Goal: Information Seeking & Learning: Learn about a topic

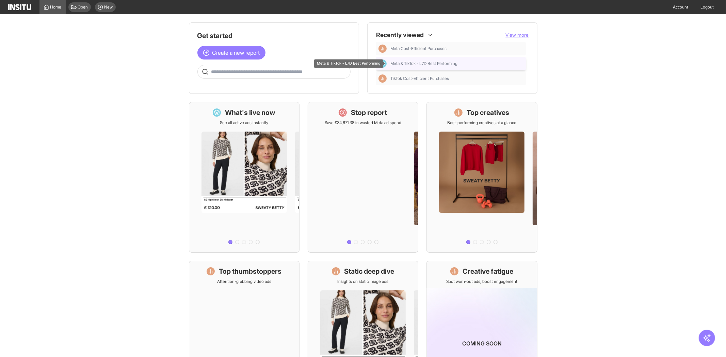
click at [436, 65] on span "Meta & TikTok - L7D Best Performing" at bounding box center [424, 63] width 67 height 5
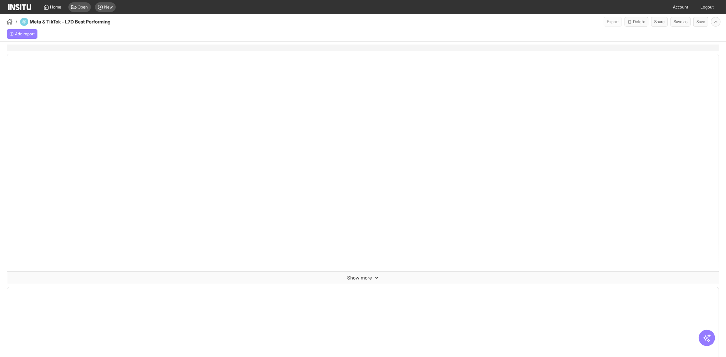
select select "**"
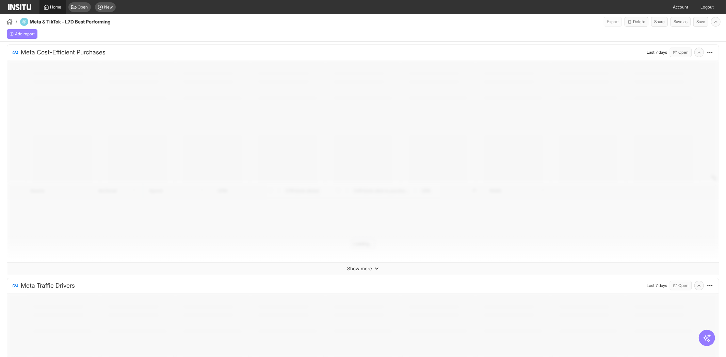
click at [49, 4] on div "Home" at bounding box center [53, 6] width 18 height 5
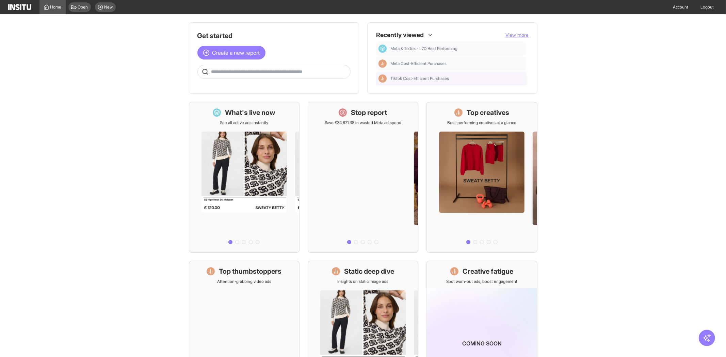
click at [424, 78] on span "TikTok Cost-Efficient Purchases" at bounding box center [420, 78] width 59 height 5
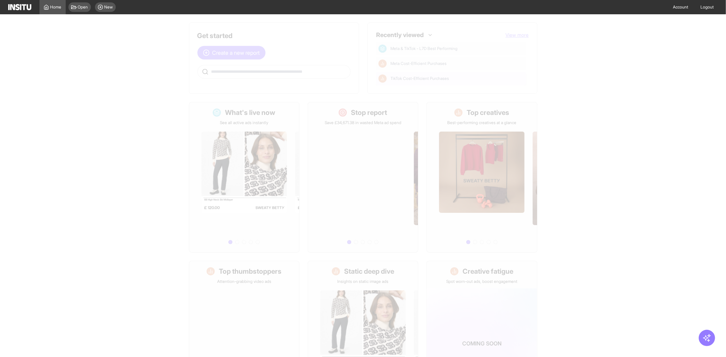
select select "**"
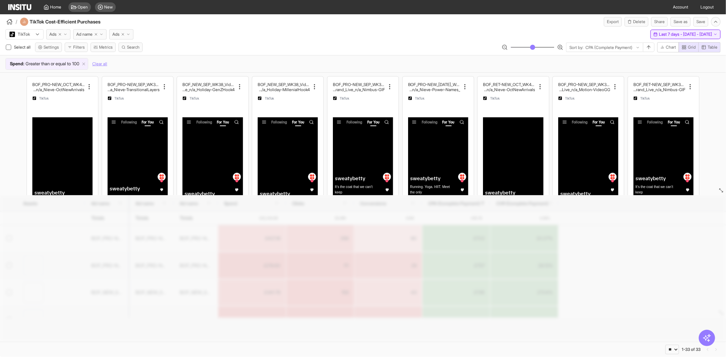
click at [659, 35] on span "Last 7 days - [DATE] - [DATE]" at bounding box center [685, 34] width 53 height 5
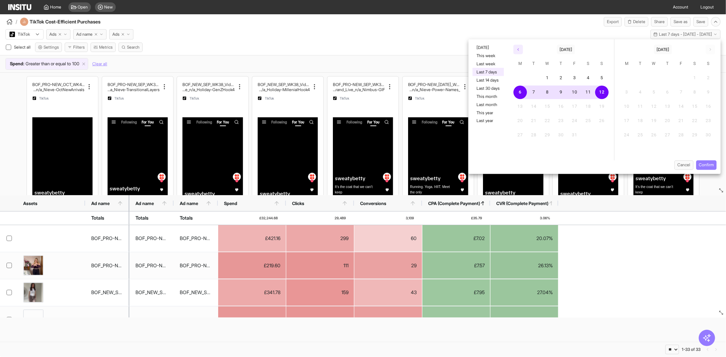
click at [518, 48] on icon "button" at bounding box center [518, 50] width 4 height 4
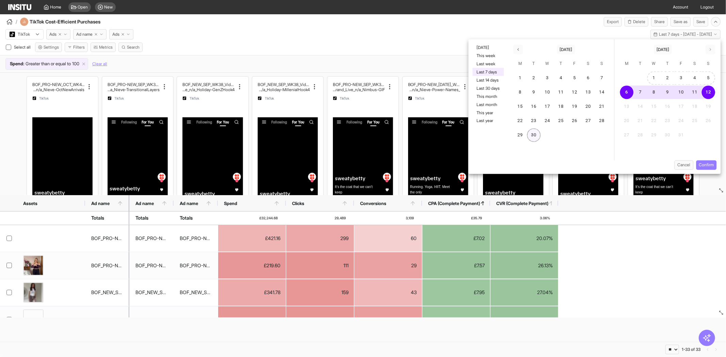
click at [537, 130] on button "30" at bounding box center [534, 136] width 14 height 14
click at [518, 50] on icon "button" at bounding box center [518, 50] width 4 height 4
click at [516, 50] on icon "button" at bounding box center [518, 50] width 4 height 4
click at [539, 72] on button "1" at bounding box center [534, 78] width 14 height 14
click at [710, 49] on icon "button" at bounding box center [710, 50] width 4 height 4
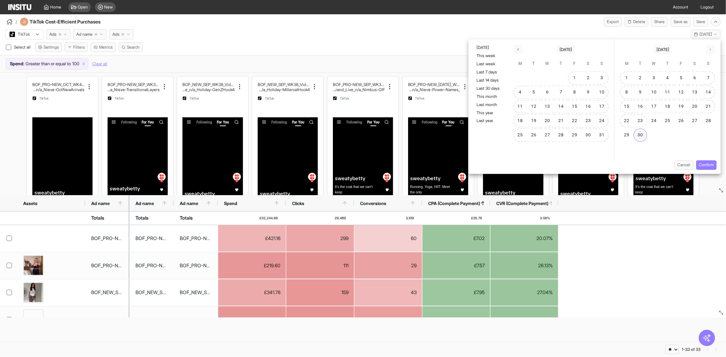
click at [641, 129] on button "30" at bounding box center [641, 136] width 14 height 14
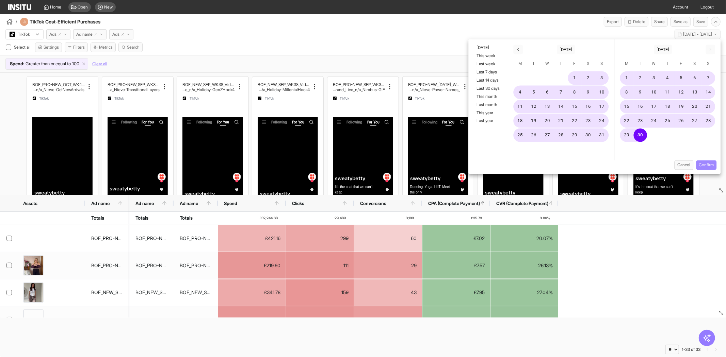
click at [705, 164] on button "Confirm" at bounding box center [706, 166] width 20 height 10
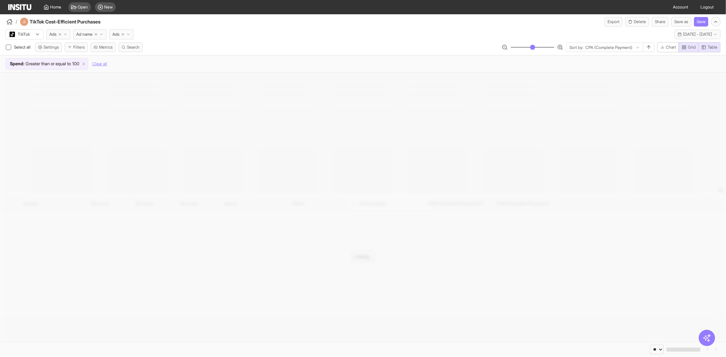
click at [383, 32] on div "TikTok Ads Ad name Ads [DATE] - [DATE] [DATE] - [DATE]" at bounding box center [363, 33] width 726 height 13
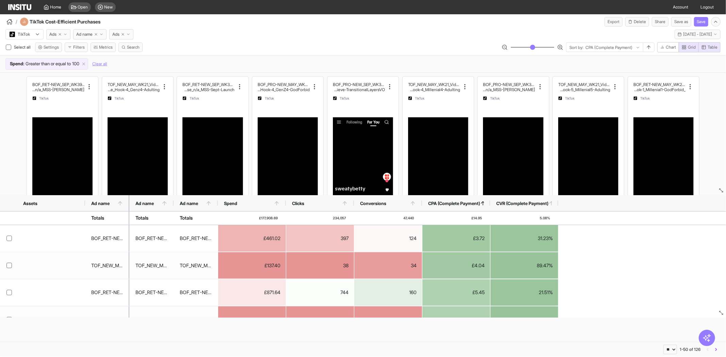
click at [242, 32] on div "TikTok Ads Ad name Ads [DATE] - [DATE] [DATE] - [DATE]" at bounding box center [363, 33] width 726 height 13
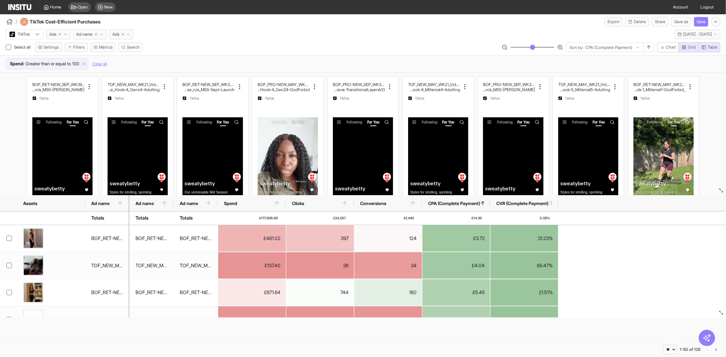
click at [50, 65] on span "Greater than or equal to" at bounding box center [48, 64] width 45 height 7
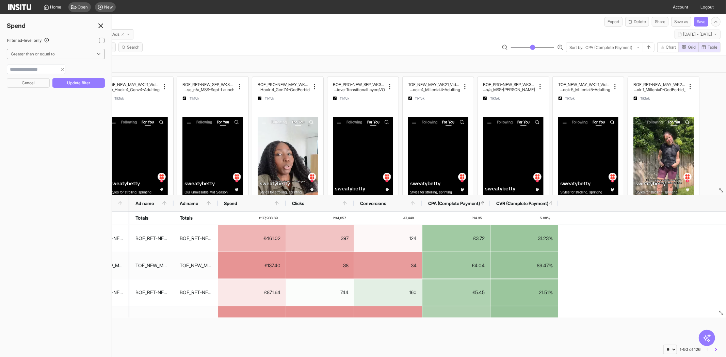
type input "*"
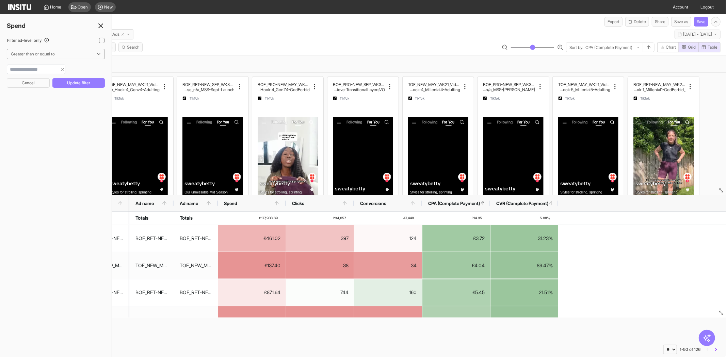
type input "***"
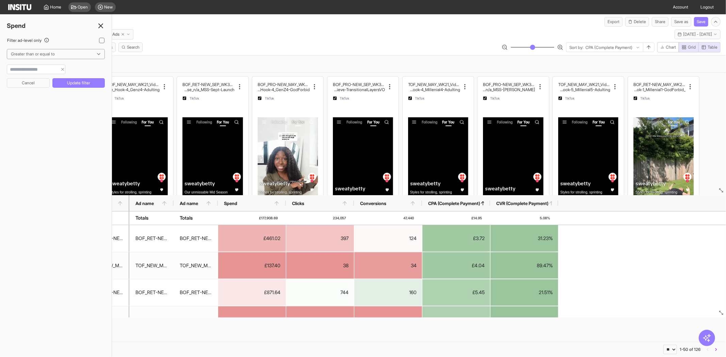
click at [75, 82] on button "Update filter" at bounding box center [78, 83] width 52 height 10
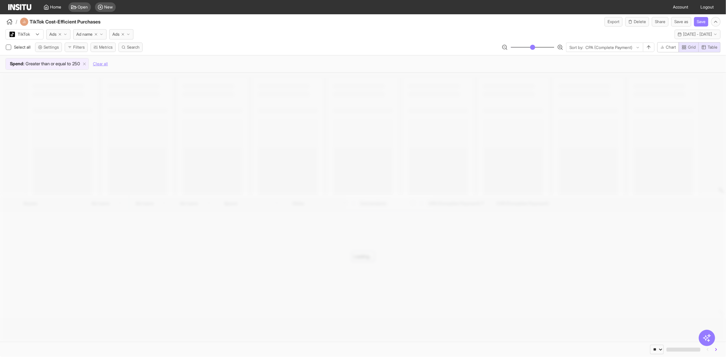
click at [204, 46] on div "Select all Settings Filters Metrics Search Sort by: CPA (Complete Payment) Char…" at bounding box center [363, 48] width 726 height 13
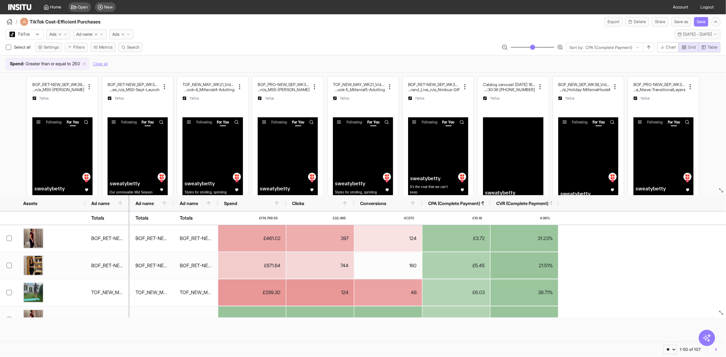
click at [288, 43] on div "Select all Settings Filters Metrics Search Sort by: CPA (Complete Payment) Char…" at bounding box center [363, 48] width 726 height 13
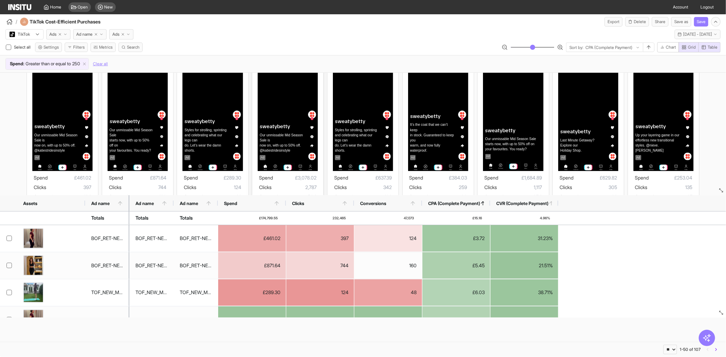
scroll to position [63, 0]
click at [81, 48] on button "Filters" at bounding box center [76, 48] width 23 height 10
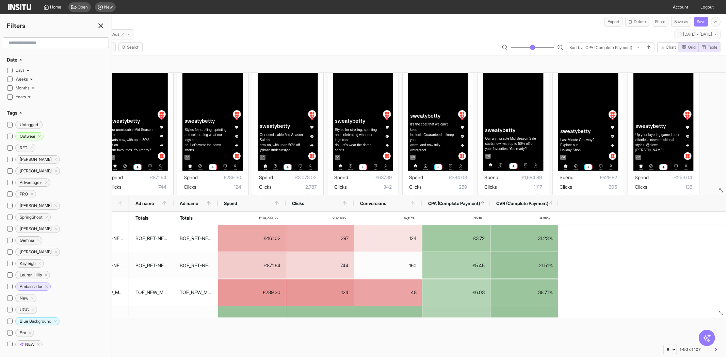
click at [69, 42] on input "text" at bounding box center [56, 43] width 100 height 12
type input "****"
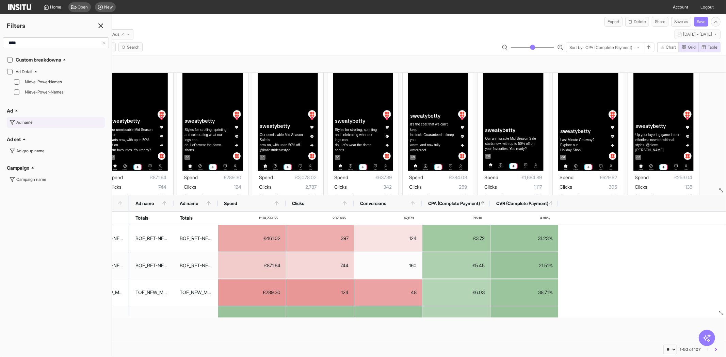
click at [35, 118] on button "Ad name" at bounding box center [56, 122] width 98 height 11
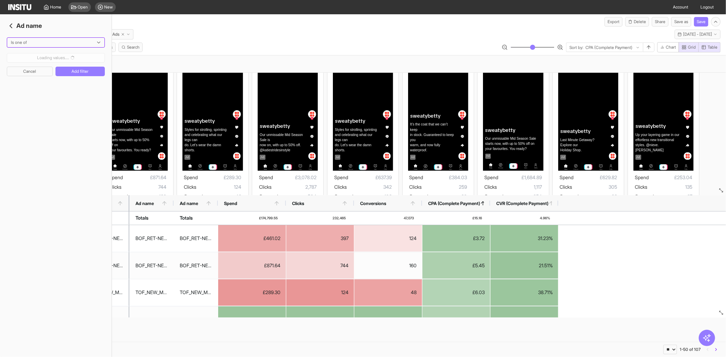
click at [28, 42] on div at bounding box center [51, 42] width 82 height 7
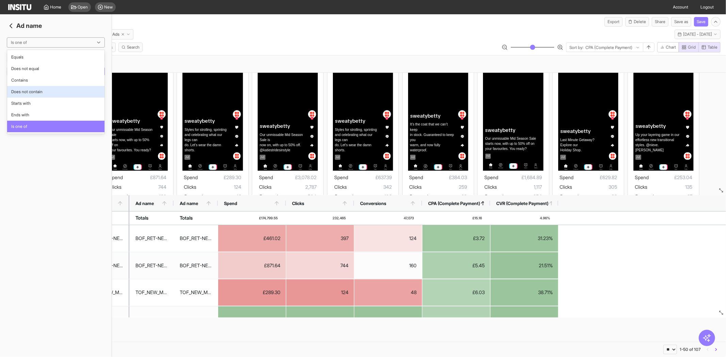
click at [33, 93] on span "Does not contain" at bounding box center [26, 92] width 31 height 6
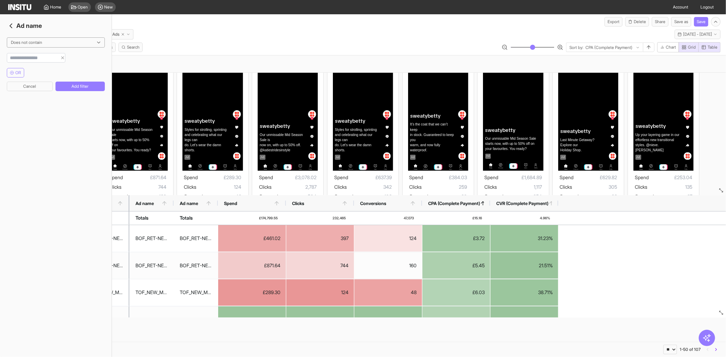
click at [38, 62] on div at bounding box center [36, 58] width 59 height 10
click at [37, 57] on input "string" at bounding box center [32, 57] width 50 height 7
type input "***"
click at [70, 87] on button "Add filter" at bounding box center [79, 87] width 49 height 10
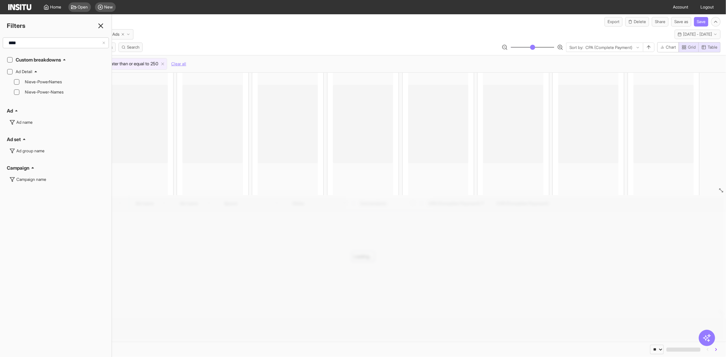
click at [227, 31] on div "TikTok Ads Ad name Ads [DATE] - [DATE] [DATE] - [DATE]" at bounding box center [363, 33] width 726 height 13
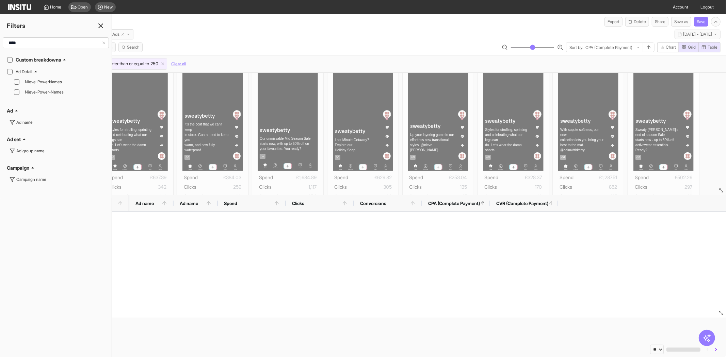
click at [104, 26] on icon at bounding box center [101, 26] width 8 height 8
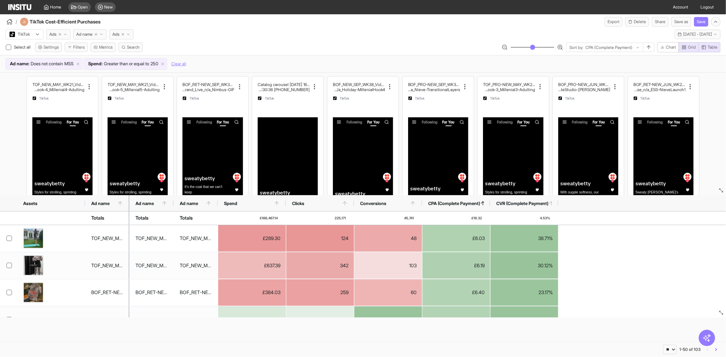
click at [47, 61] on span "Does not contain" at bounding box center [47, 64] width 32 height 7
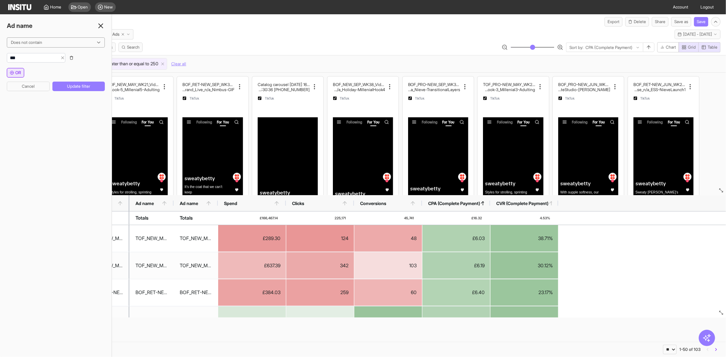
click at [20, 73] on span "OR" at bounding box center [18, 72] width 6 height 5
type input "***"
click at [83, 100] on button "Update filter" at bounding box center [78, 102] width 52 height 10
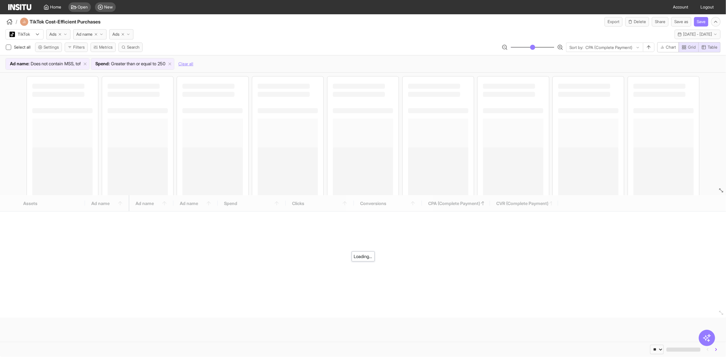
click at [259, 20] on div "/ TikTok Cost-Efficient Purchases Export Delete Share Save as Save" at bounding box center [363, 20] width 726 height 12
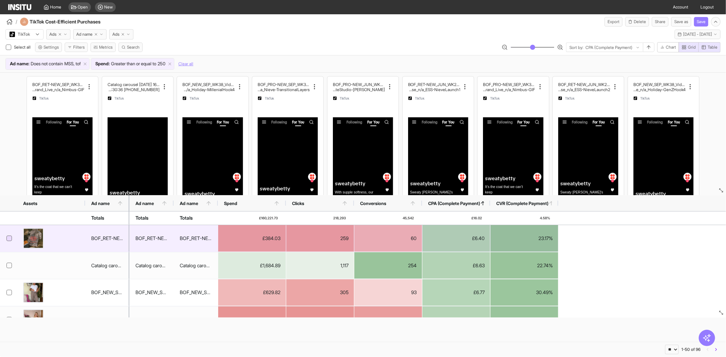
click at [10, 238] on icon at bounding box center [8, 238] width 3 height 3
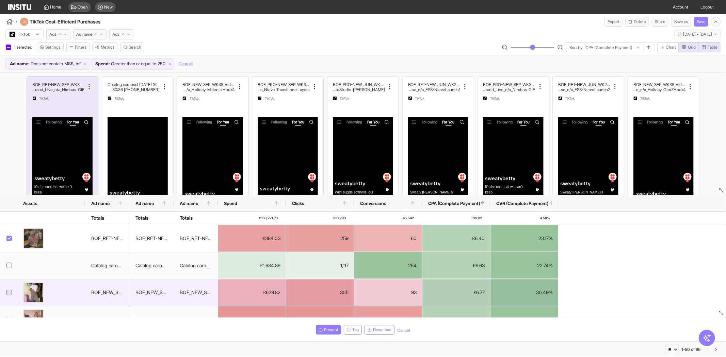
click at [9, 293] on icon at bounding box center [8, 292] width 3 height 3
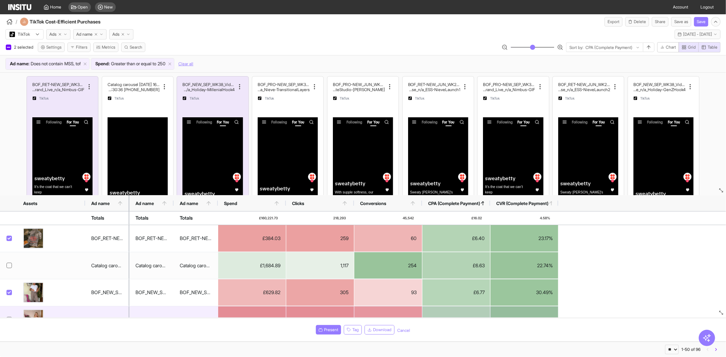
scroll to position [29, 0]
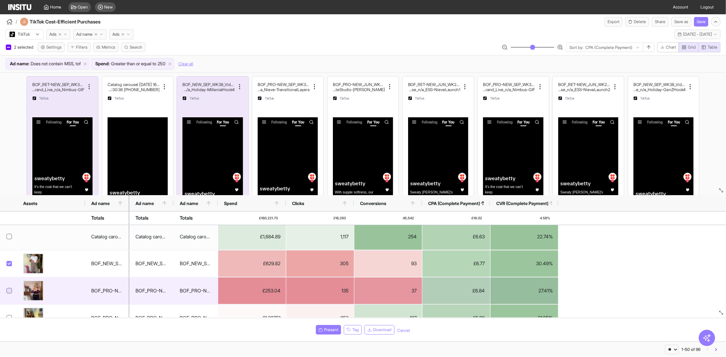
click at [10, 291] on icon at bounding box center [8, 291] width 3 height 2
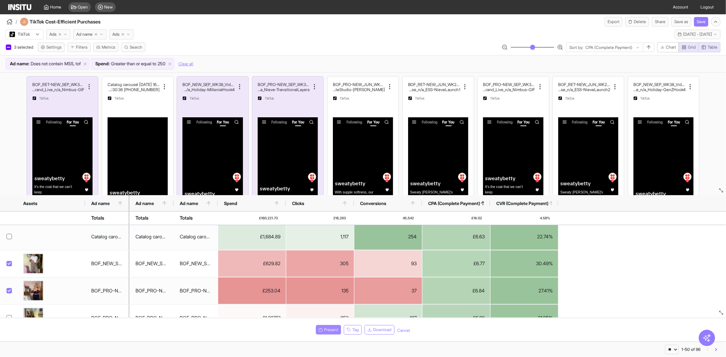
click at [325, 328] on span "Present" at bounding box center [331, 330] width 14 height 5
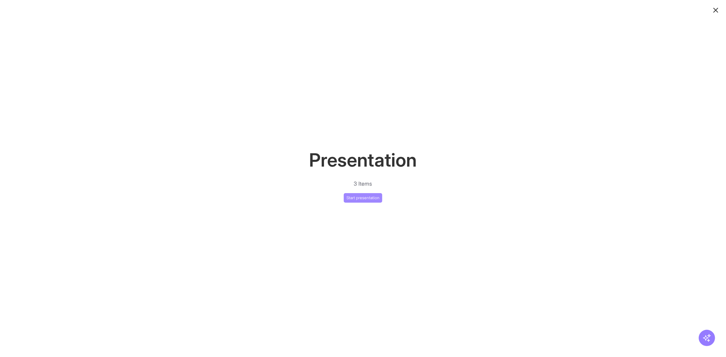
click at [370, 195] on button "Start presentation" at bounding box center [363, 198] width 38 height 10
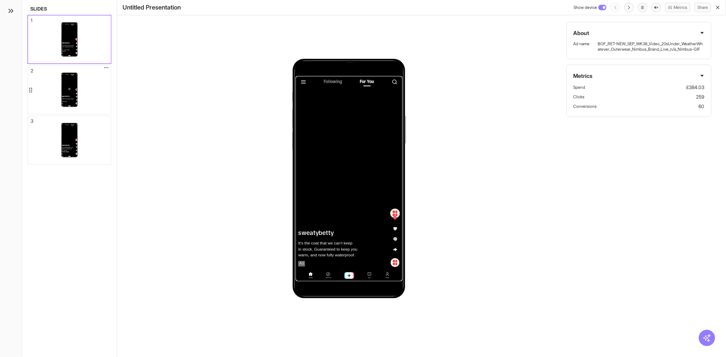
click at [77, 96] on div "Following For You sweatybetty Last Minute Getaway? Explore our Holiday Shop. Ad…" at bounding box center [69, 90] width 83 height 48
drag, startPoint x: 70, startPoint y: 154, endPoint x: 260, endPoint y: 148, distance: 190.4
click at [70, 144] on div at bounding box center [70, 139] width 18 height 9
click at [72, 35] on div at bounding box center [70, 38] width 18 height 9
click at [678, 7] on button "Metrics" at bounding box center [677, 8] width 25 height 10
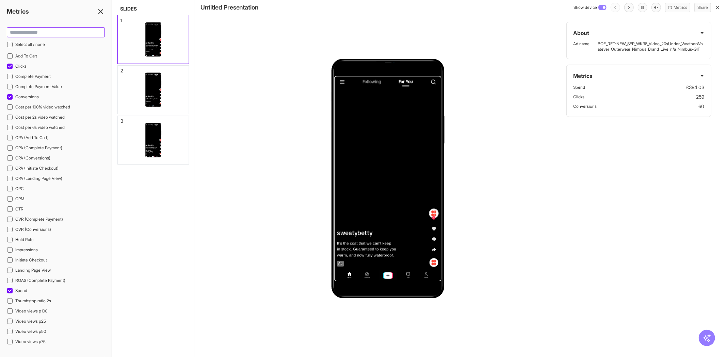
click at [31, 31] on input at bounding box center [55, 33] width 97 height 10
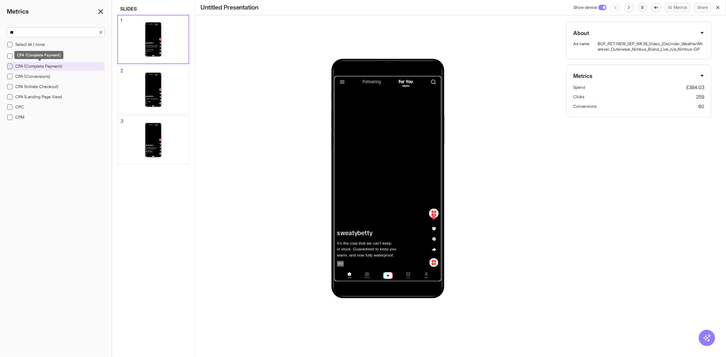
click at [54, 63] on div "CPA (Complete Payment)" at bounding box center [56, 66] width 98 height 9
click at [39, 30] on input "**" at bounding box center [52, 33] width 91 height 10
type input "*"
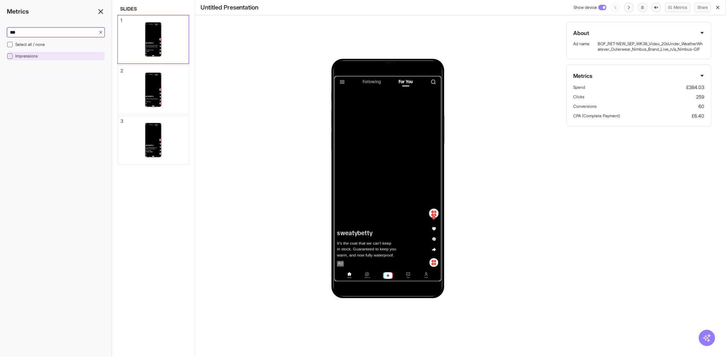
type input "***"
click at [63, 57] on div "Impressions" at bounding box center [56, 56] width 98 height 9
click at [547, 168] on div "Following For You sweatybetty It’s the coat that we can’t keep in stock. Guaran…" at bounding box center [460, 178] width 531 height 357
click at [162, 90] on div "Following For You sweatybetty Last Minute Getaway? Explore our Holiday Shop. Ad…" at bounding box center [153, 90] width 71 height 48
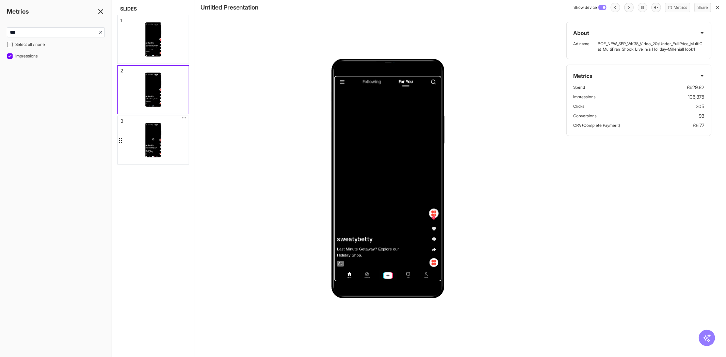
click at [171, 140] on div "Following For You sweatybetty Up your layering game in our effortless new trans…" at bounding box center [153, 140] width 71 height 48
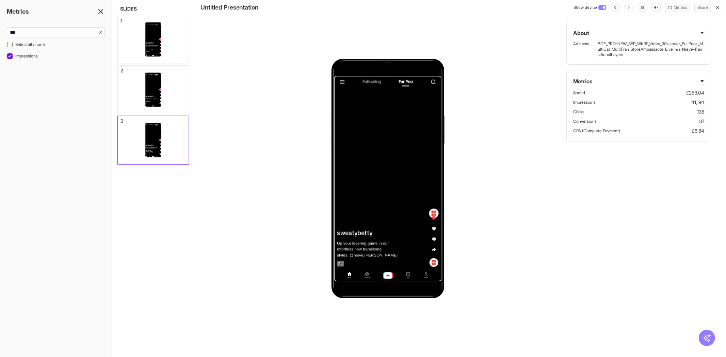
click at [717, 7] on icon "button" at bounding box center [717, 7] width 5 height 5
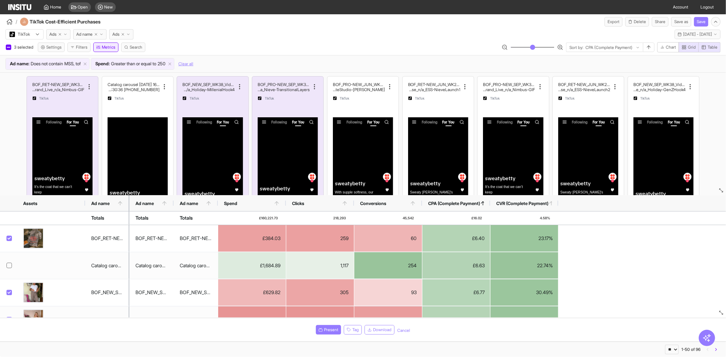
click at [111, 46] on button "Metrics" at bounding box center [105, 48] width 25 height 10
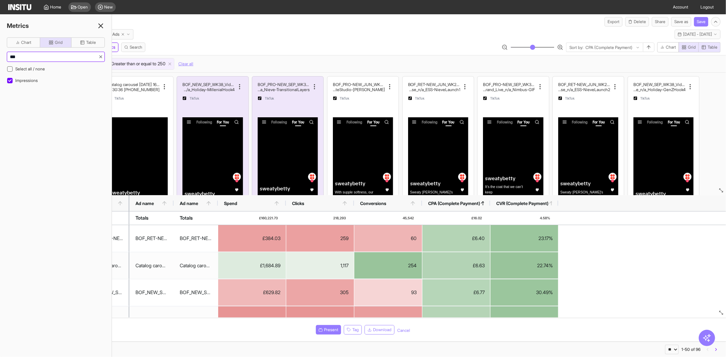
click at [67, 60] on input "***" at bounding box center [52, 57] width 91 height 10
type input "*"
type input "***"
click at [31, 77] on div "CTR" at bounding box center [56, 80] width 98 height 9
click at [90, 45] on button "Table" at bounding box center [88, 42] width 34 height 10
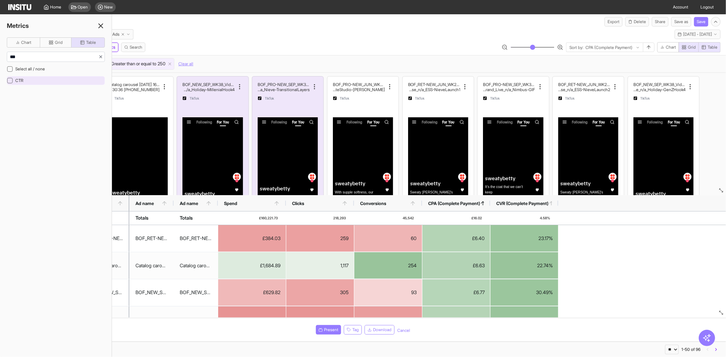
click at [50, 78] on div "CTR" at bounding box center [56, 80] width 98 height 9
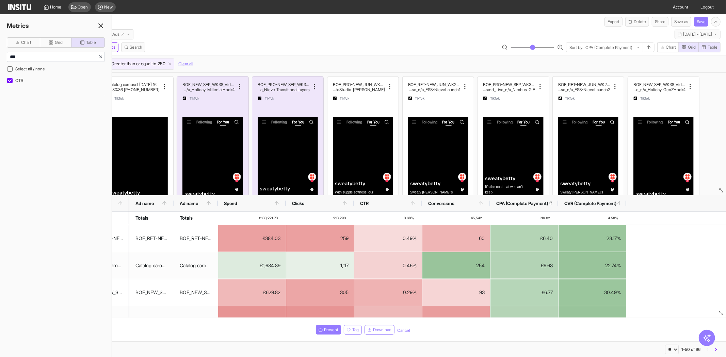
click at [280, 28] on div "TikTok Ads Ad name Ads [DATE] - [DATE] [DATE] - [DATE]" at bounding box center [363, 33] width 726 height 13
click at [380, 203] on span "CTR" at bounding box center [385, 203] width 50 height 5
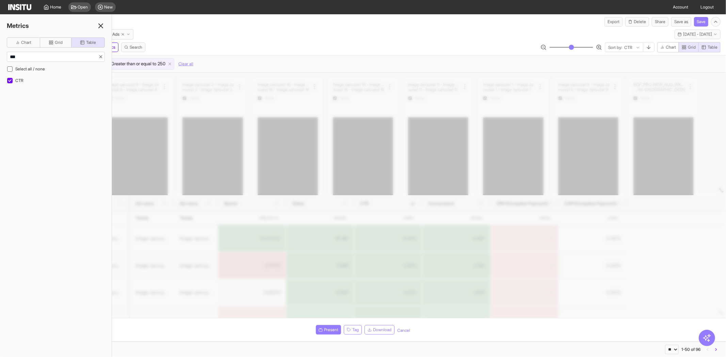
click at [101, 26] on icon at bounding box center [101, 26] width 8 height 8
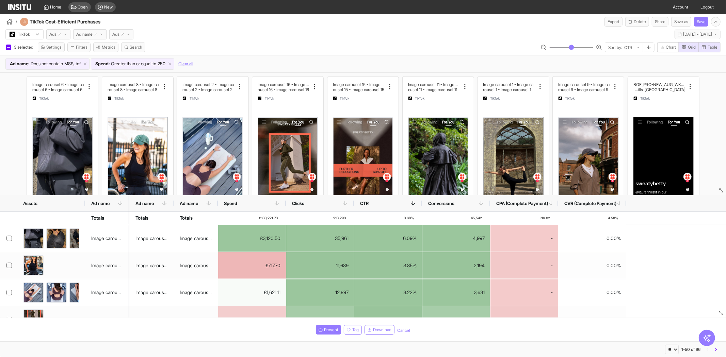
click at [371, 38] on div "TikTok Ads Ad name Ads [DATE] - [DATE] [DATE] - [DATE]" at bounding box center [363, 33] width 726 height 13
click at [472, 46] on div "3 selected Settings Filters Metrics Search Sort by: CTR Chart Grid Table" at bounding box center [363, 48] width 726 height 13
click at [391, 56] on div "Ad name : Does not contain MSS, tof Spend : Greater than or equal to 250 Clear …" at bounding box center [363, 63] width 726 height 17
